Goal: Task Accomplishment & Management: Manage account settings

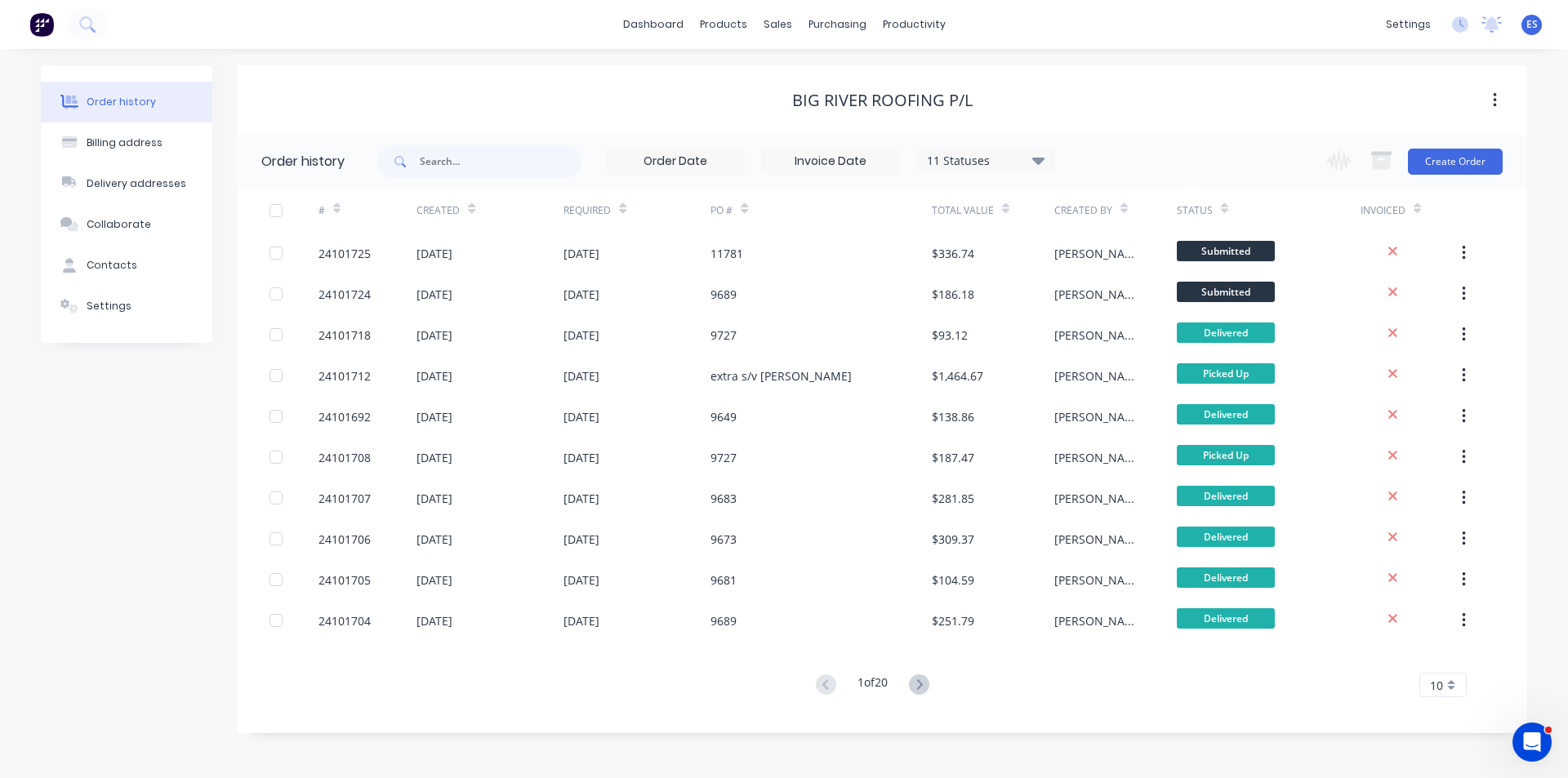
click at [31, 29] on img at bounding box center [42, 24] width 24 height 24
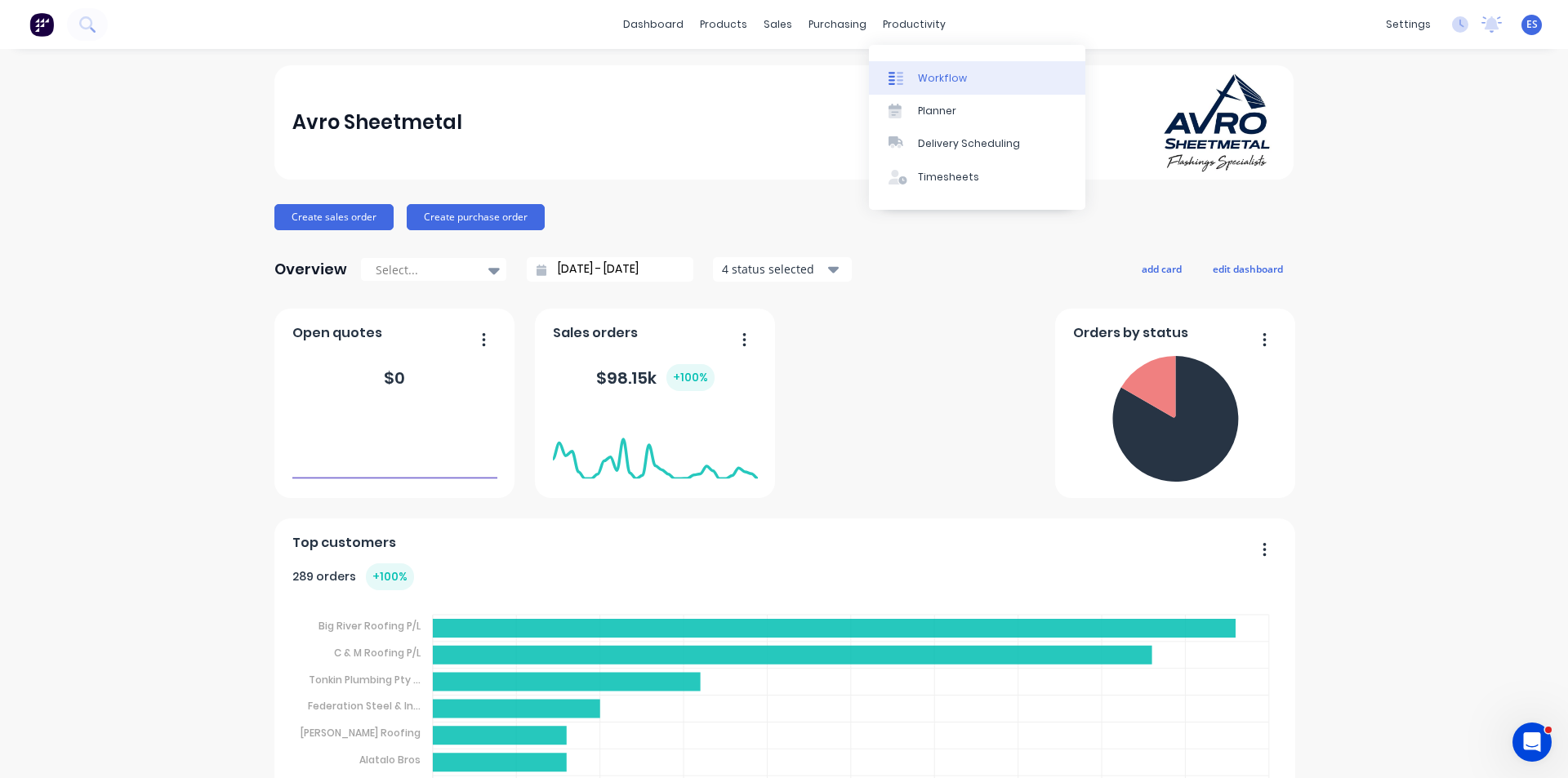
click at [922, 80] on div "Workflow" at bounding box center [942, 79] width 49 height 15
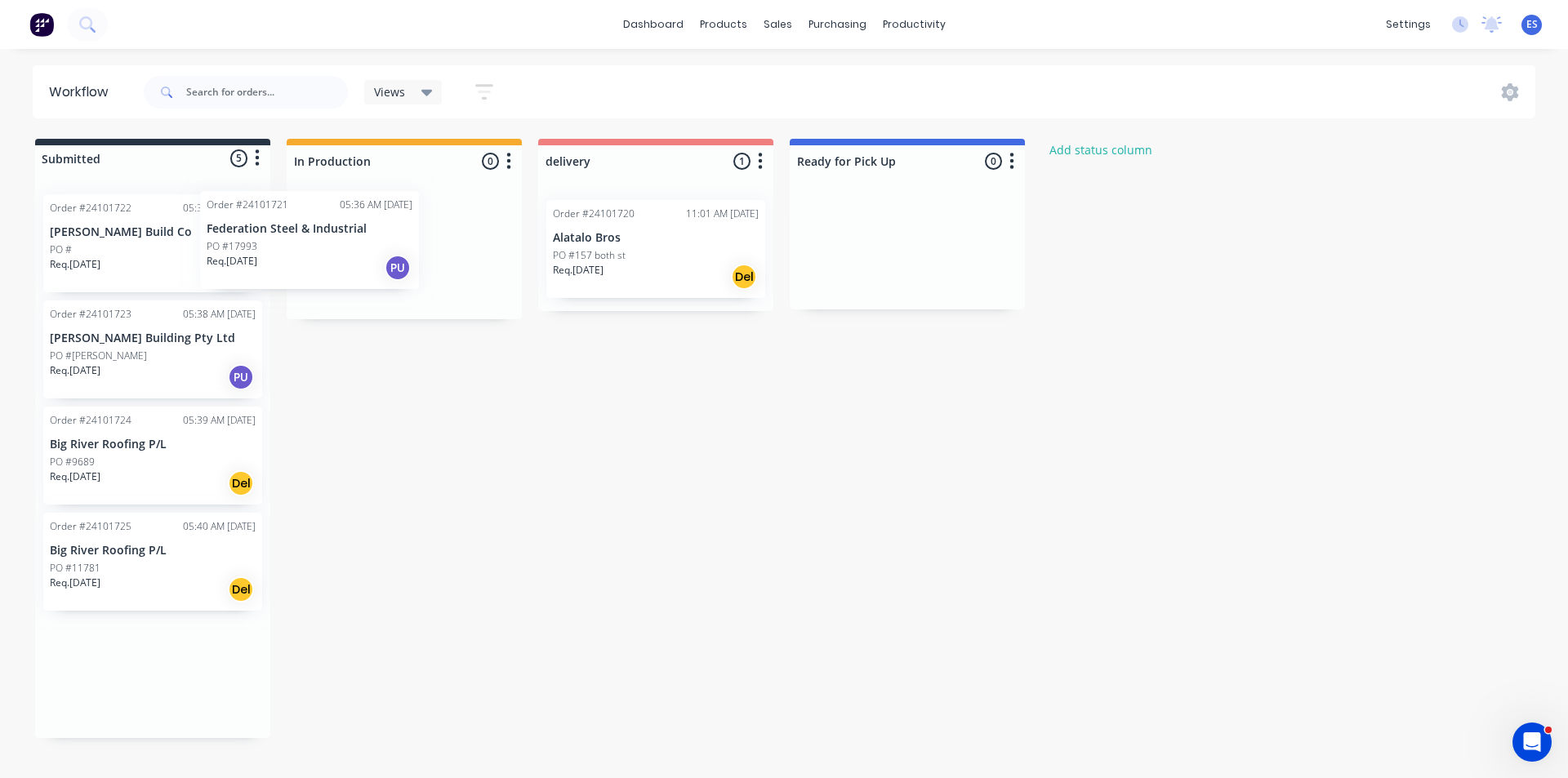
drag, startPoint x: 103, startPoint y: 264, endPoint x: 288, endPoint y: 261, distance: 185.0
click at [288, 261] on div "Submitted 5 Status colour #273444 hex #273444 Save Cancel Summaries Total order…" at bounding box center [758, 438] width 1540 height 599
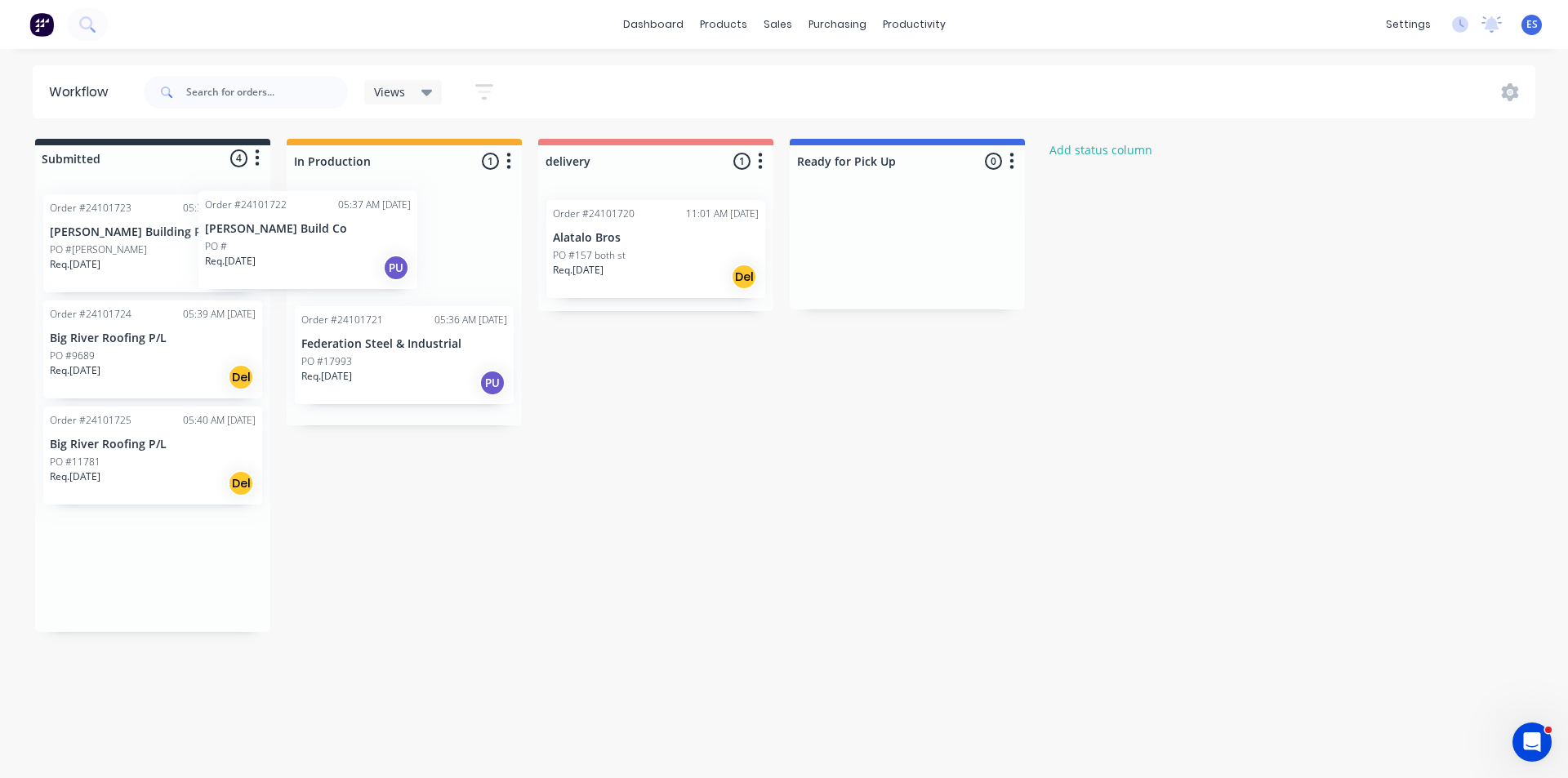
drag, startPoint x: 180, startPoint y: 261, endPoint x: 340, endPoint y: 261, distance: 160.0
click at [340, 261] on div "Submitted 4 Status colour #273444 hex #273444 Save Cancel Summaries Total order…" at bounding box center [758, 385] width 1540 height 493
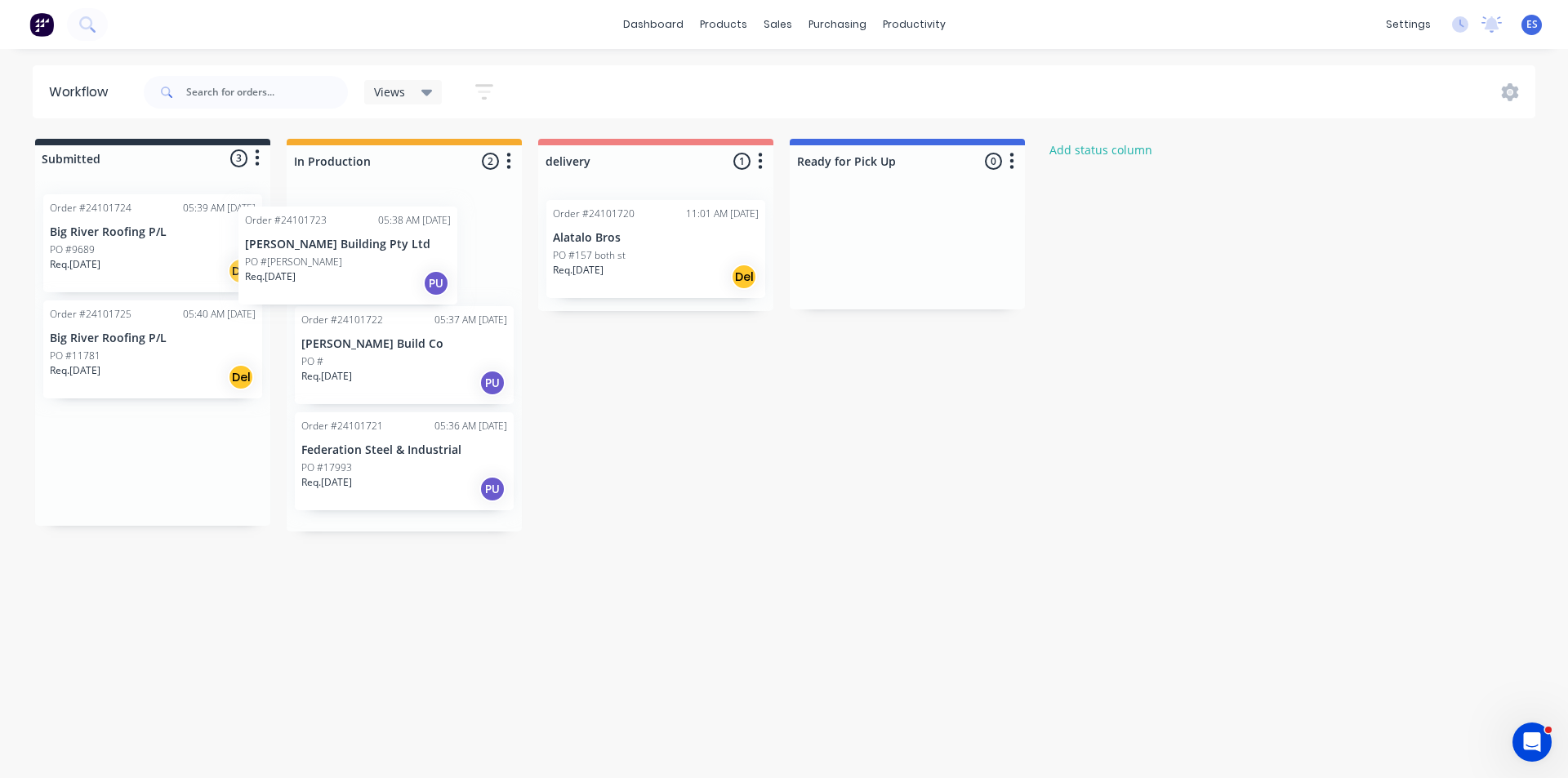
drag, startPoint x: 196, startPoint y: 267, endPoint x: 391, endPoint y: 268, distance: 195.0
click at [410, 274] on div "Submitted 3 Status colour #273444 hex #273444 Save Cancel Summaries Total order…" at bounding box center [758, 335] width 1540 height 393
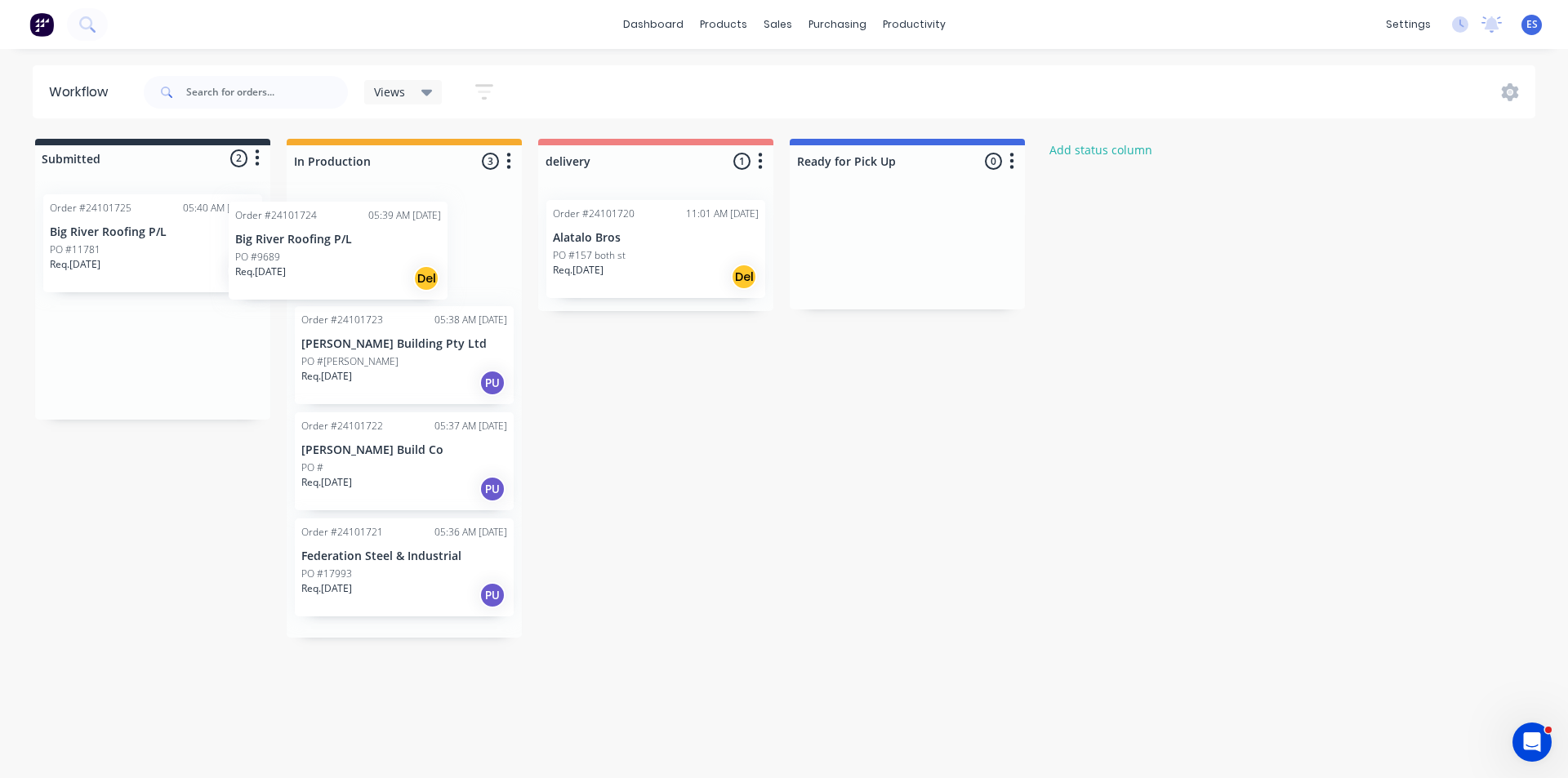
drag, startPoint x: 186, startPoint y: 236, endPoint x: 389, endPoint y: 240, distance: 203.0
click at [389, 240] on div "Submitted 2 Status colour #273444 hex #273444 Save Cancel Summaries Total order…" at bounding box center [758, 388] width 1540 height 499
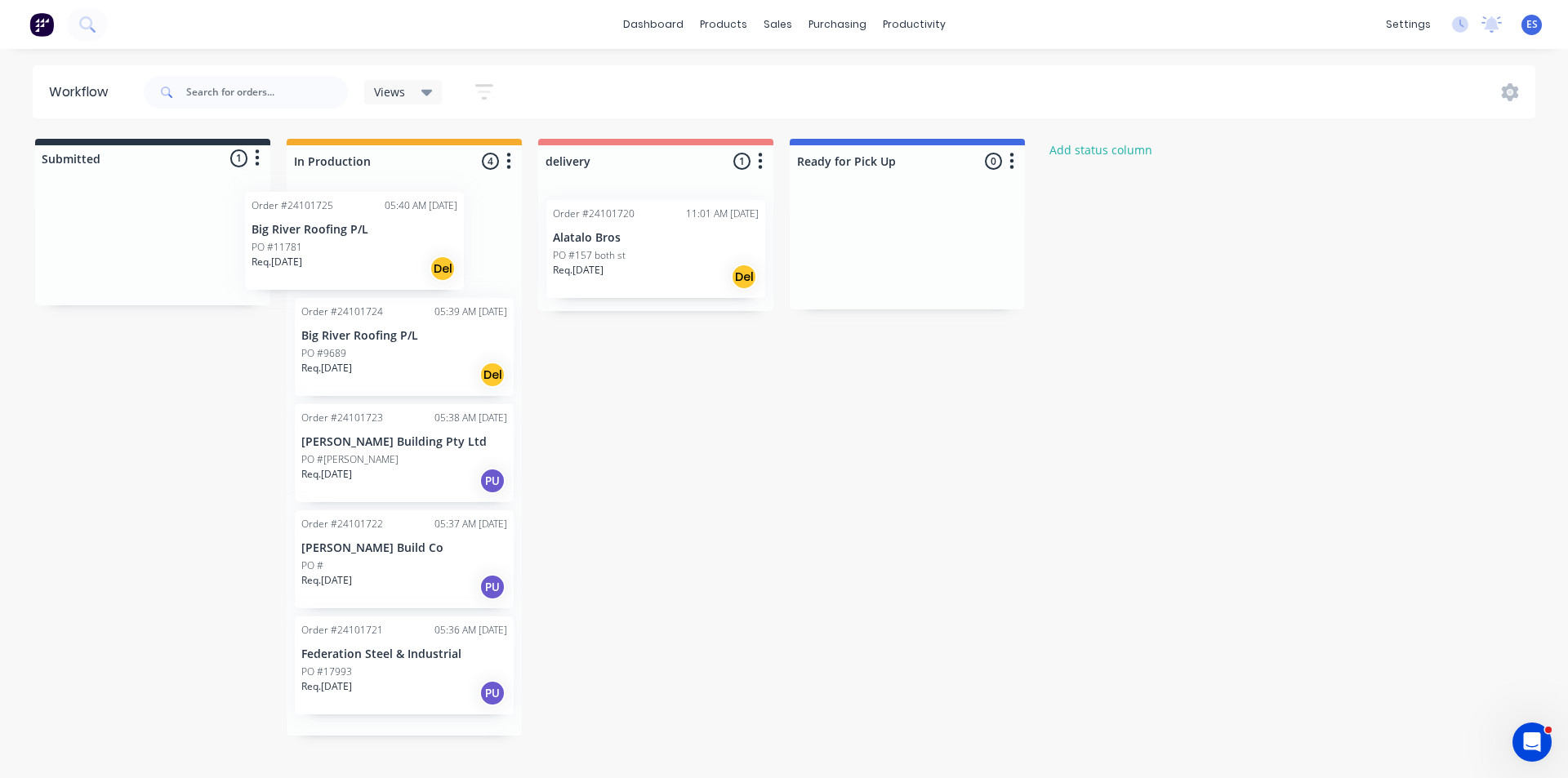
drag, startPoint x: 200, startPoint y: 253, endPoint x: 414, endPoint y: 249, distance: 214.0
click at [414, 249] on div "Submitted 1 Status colour #273444 hex #273444 Save Cancel Summaries Total order…" at bounding box center [758, 437] width 1540 height 597
